Goal: Find specific page/section: Find specific page/section

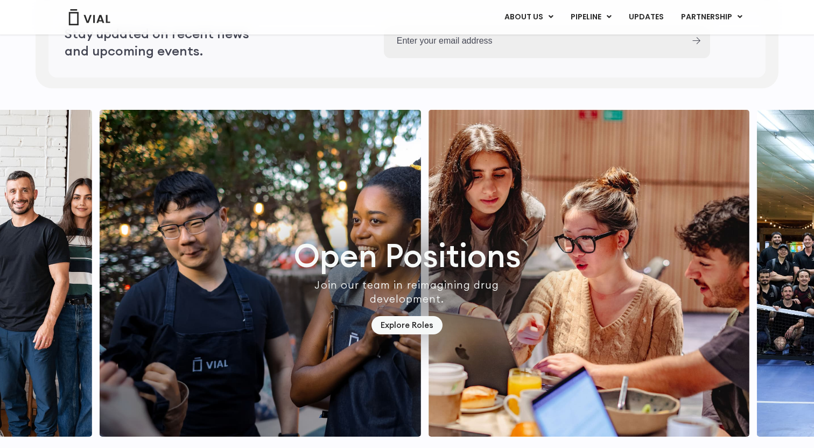
scroll to position [3097, 0]
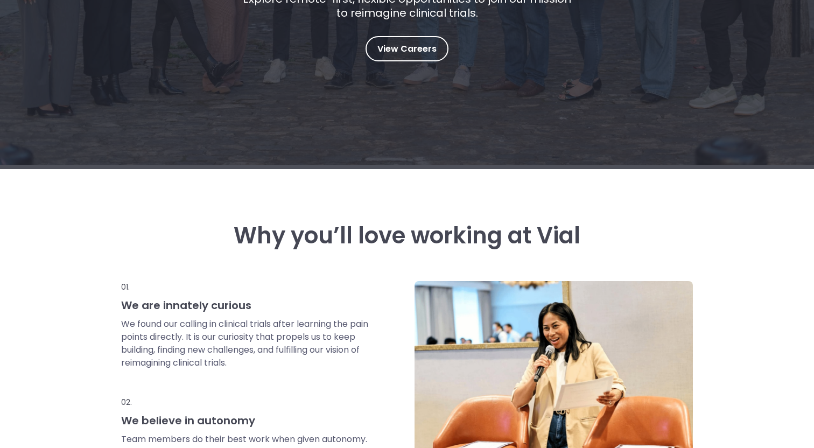
scroll to position [266, 0]
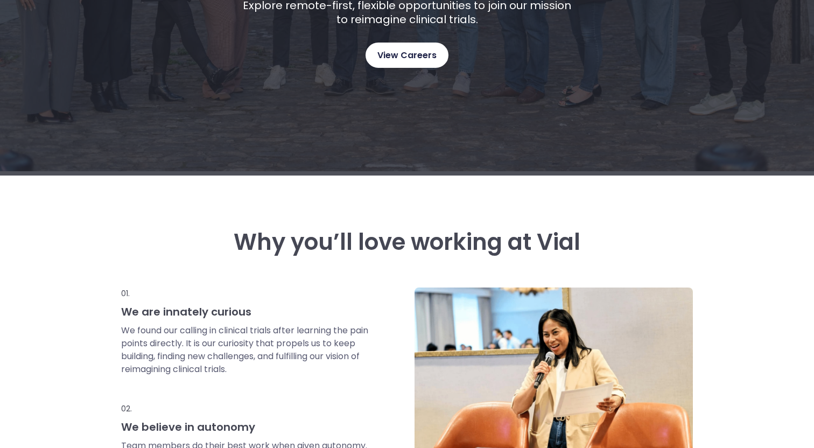
click at [419, 65] on link "View Careers" at bounding box center [407, 55] width 83 height 25
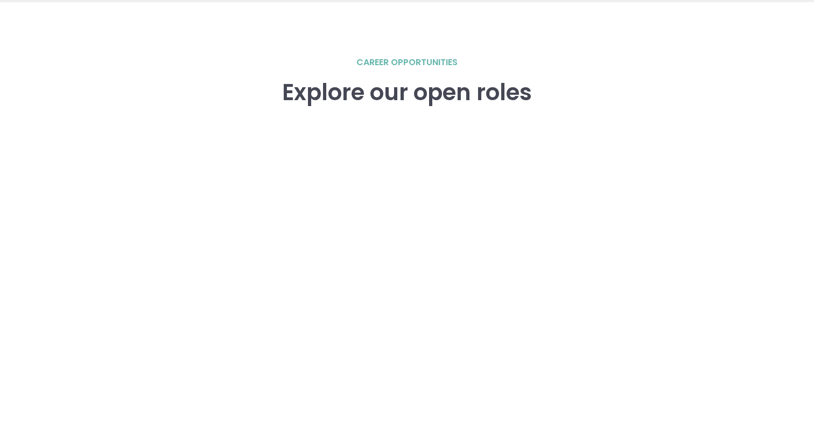
scroll to position [1450, 0]
